Goal: Transaction & Acquisition: Purchase product/service

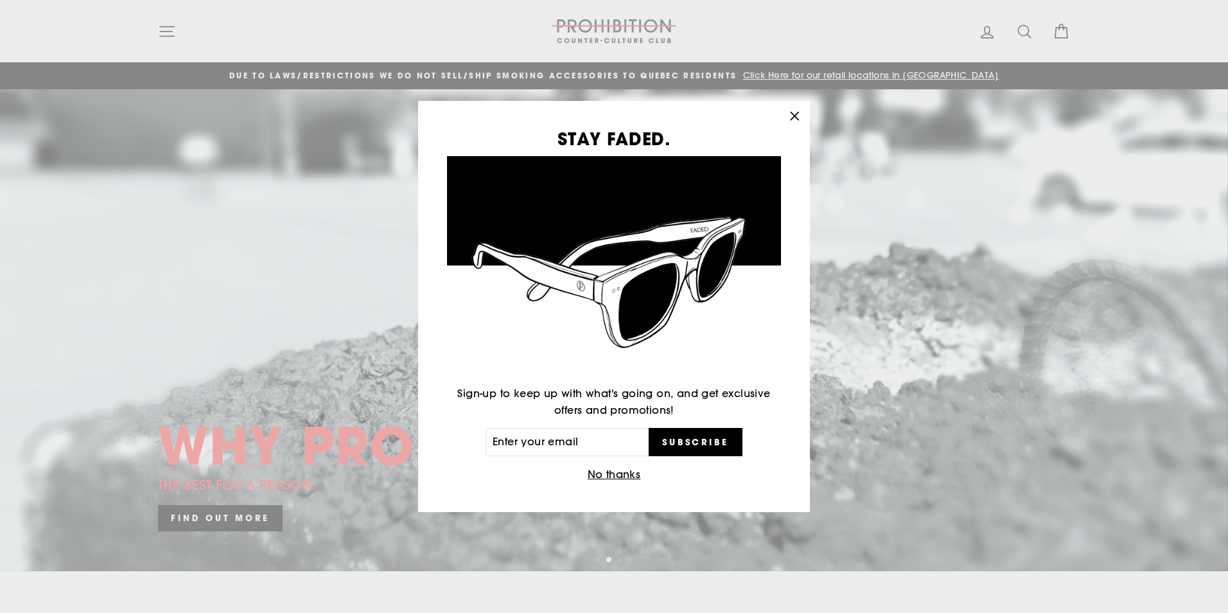
click at [793, 114] on icon "button" at bounding box center [795, 116] width 8 height 8
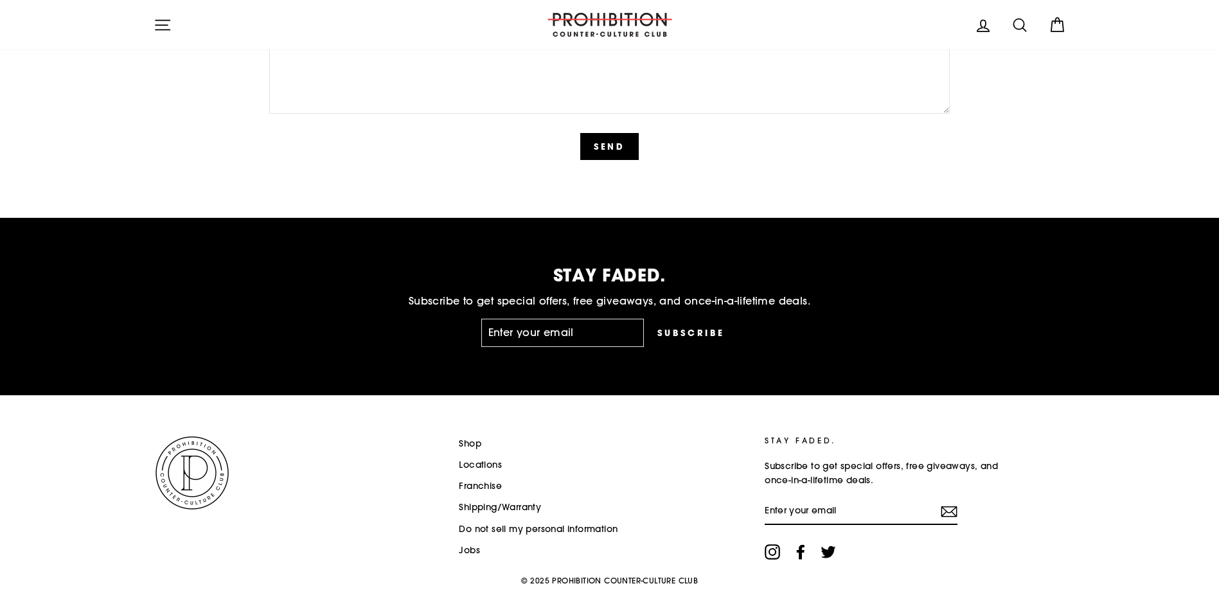
scroll to position [3204, 0]
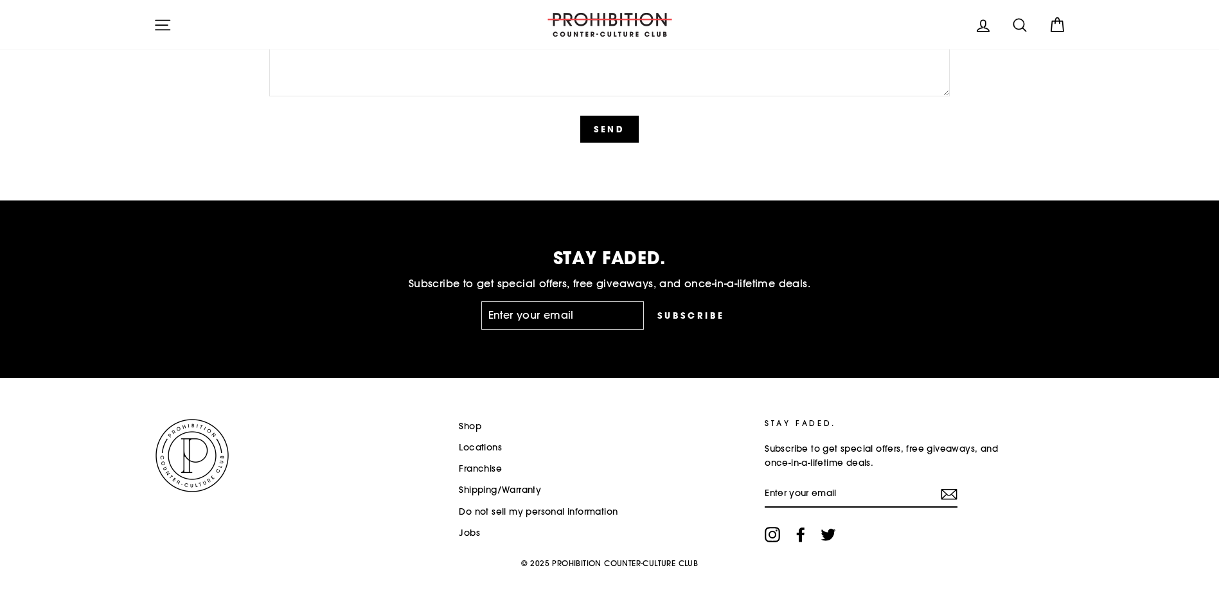
click at [464, 427] on link "Shop" at bounding box center [470, 426] width 22 height 19
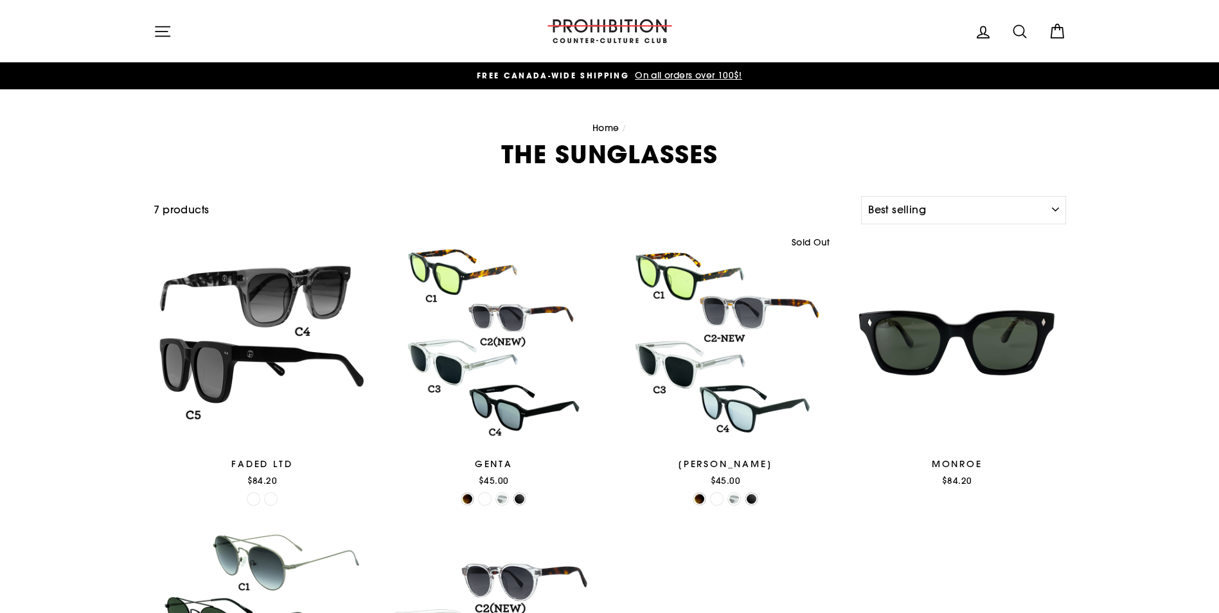
select select "best-selling"
click at [159, 32] on icon "button" at bounding box center [163, 31] width 18 height 18
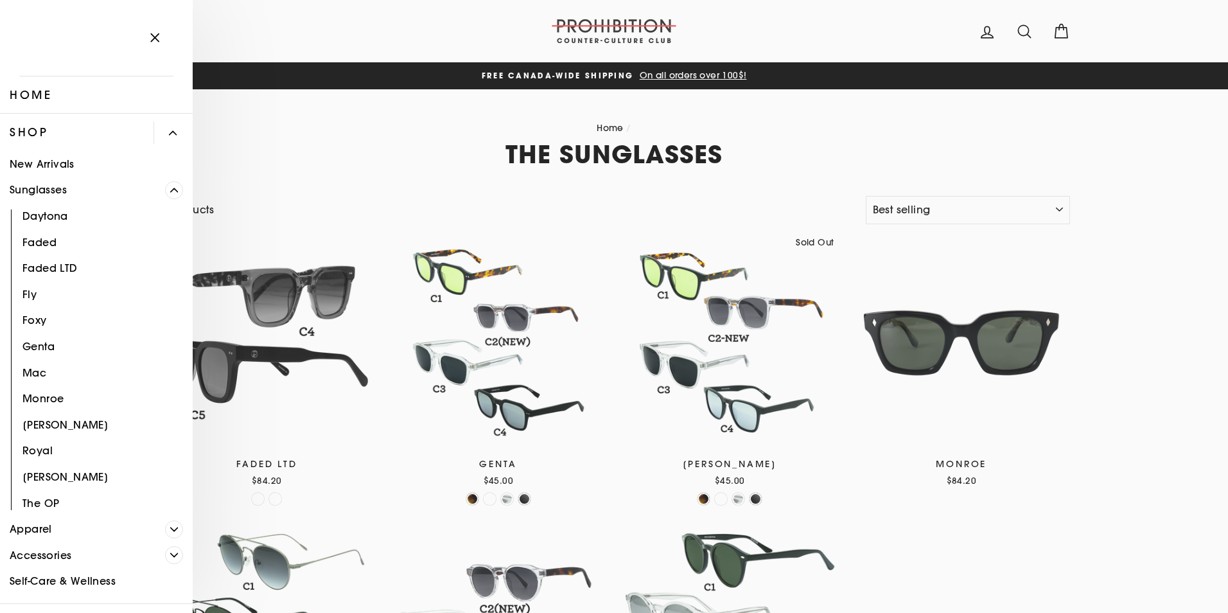
click at [170, 188] on icon "Primary" at bounding box center [174, 190] width 8 height 8
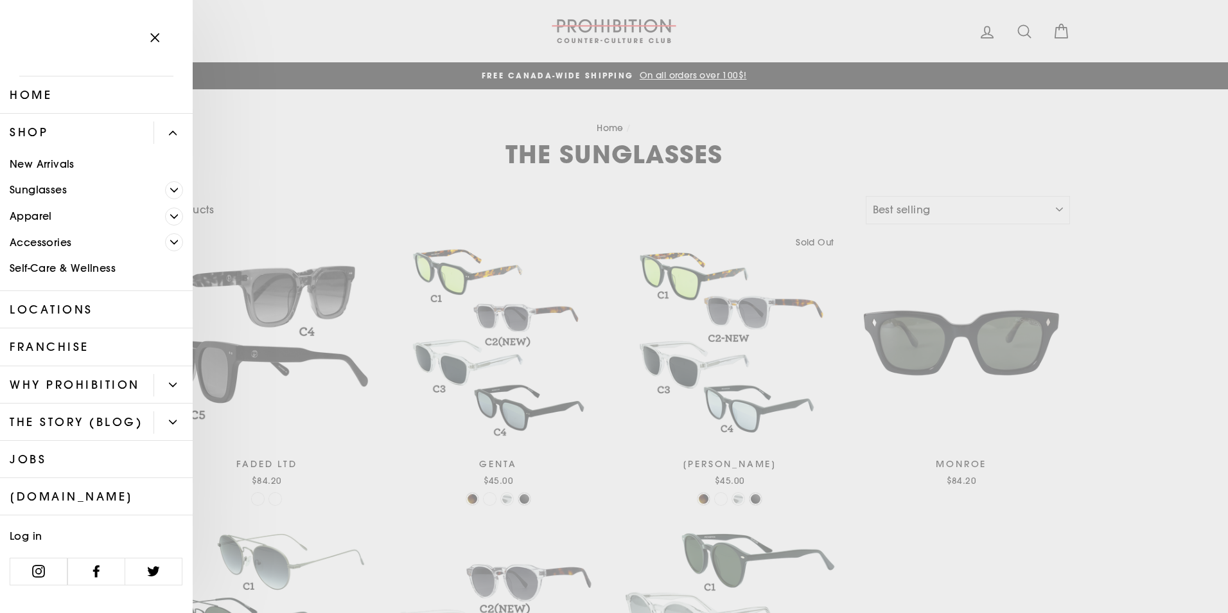
click at [172, 241] on icon "Primary" at bounding box center [174, 242] width 8 height 8
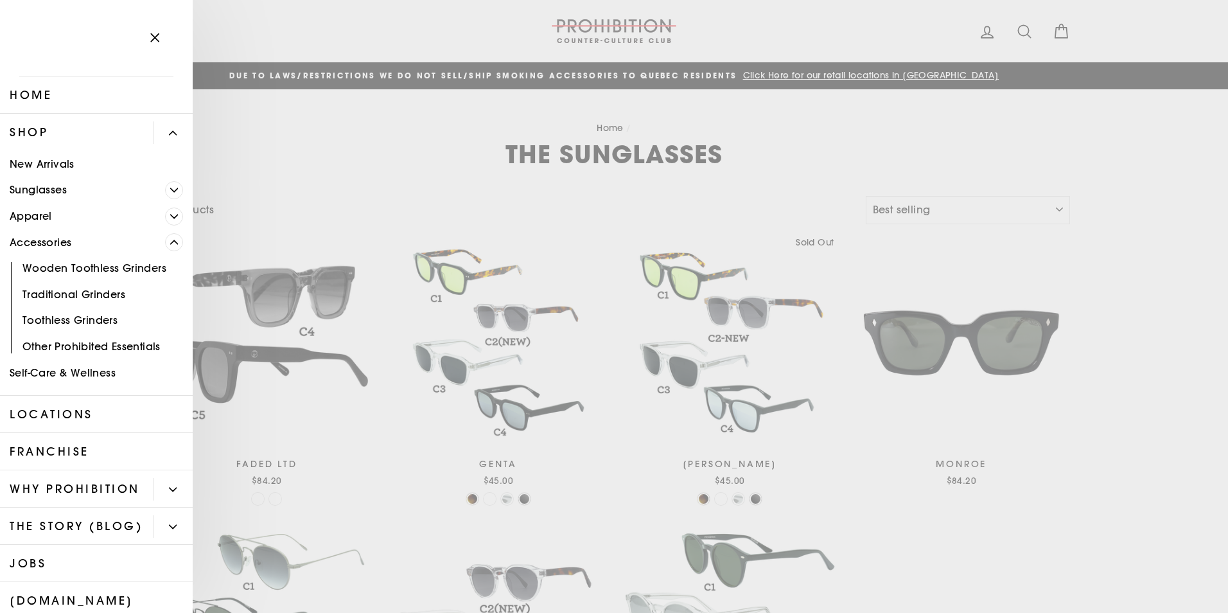
click at [111, 373] on link "Self-Care & Wellness" at bounding box center [96, 373] width 193 height 26
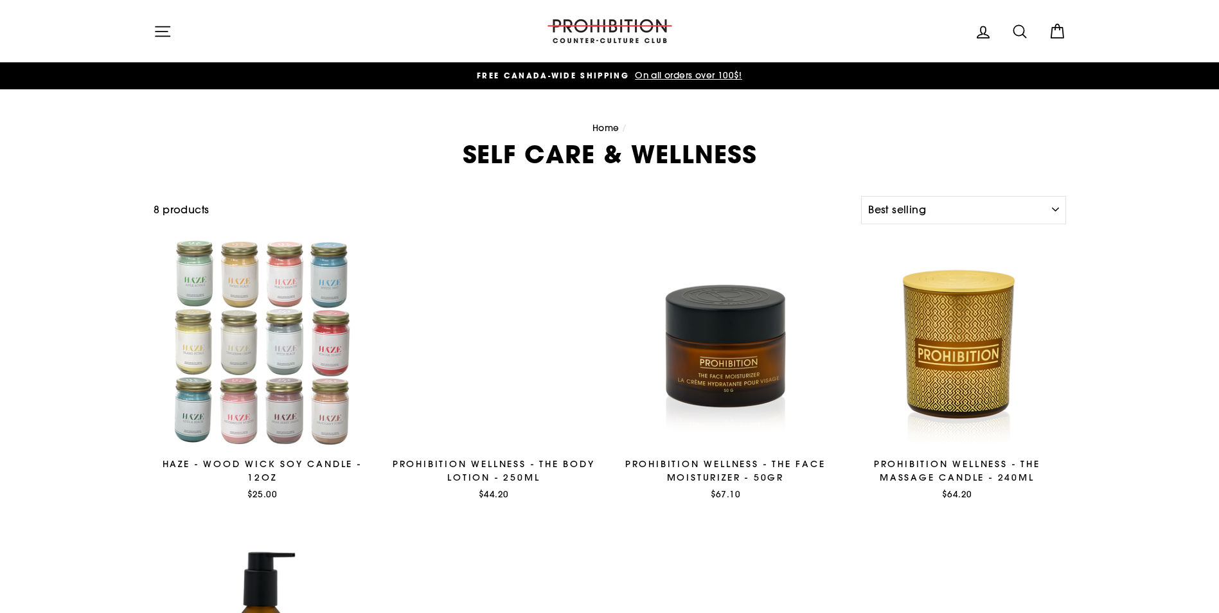
select select "best-selling"
